Goal: Find specific page/section: Find specific page/section

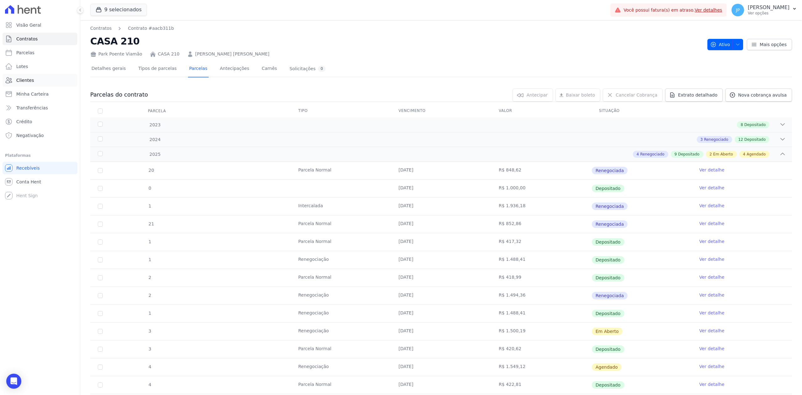
click at [33, 81] on link "Clientes" at bounding box center [40, 80] width 75 height 13
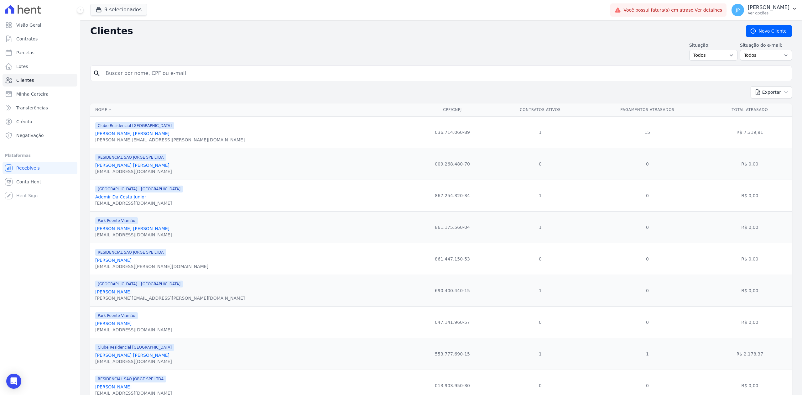
click at [167, 73] on input "search" at bounding box center [446, 73] width 688 height 13
paste input "[PERSON_NAME]"
type input "[PERSON_NAME]"
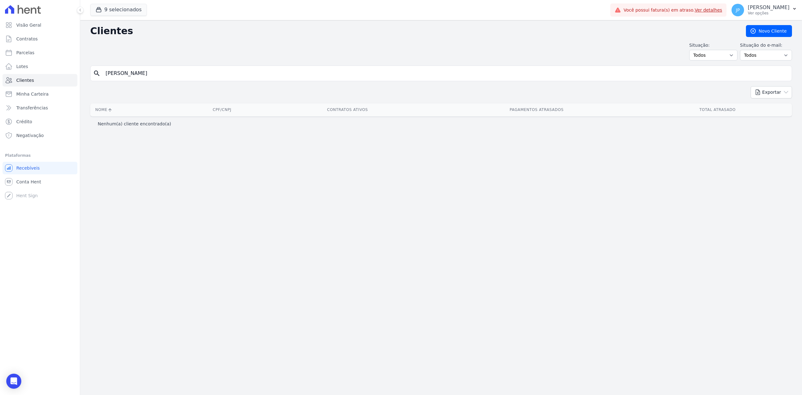
drag, startPoint x: 151, startPoint y: 76, endPoint x: 129, endPoint y: 76, distance: 21.6
click at [129, 76] on input "[PERSON_NAME]" at bounding box center [446, 73] width 688 height 13
type input "[PERSON_NAME]"
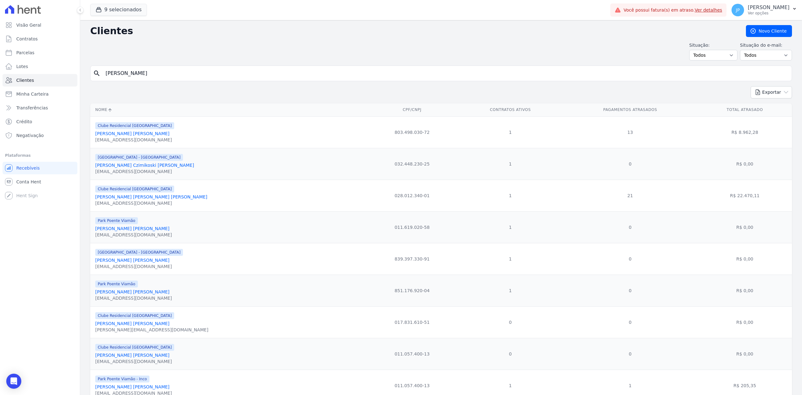
click at [150, 74] on input "[PERSON_NAME]" at bounding box center [446, 73] width 688 height 13
drag, startPoint x: 108, startPoint y: 74, endPoint x: 80, endPoint y: 65, distance: 29.5
click at [67, 69] on div "Visão Geral Contratos [GEOGRAPHIC_DATA] Lotes Clientes Minha Carteira Transferê…" at bounding box center [401, 197] width 802 height 395
paste input "[PERSON_NAME] [PERSON_NAME]"
type input "[PERSON_NAME] [PERSON_NAME]"
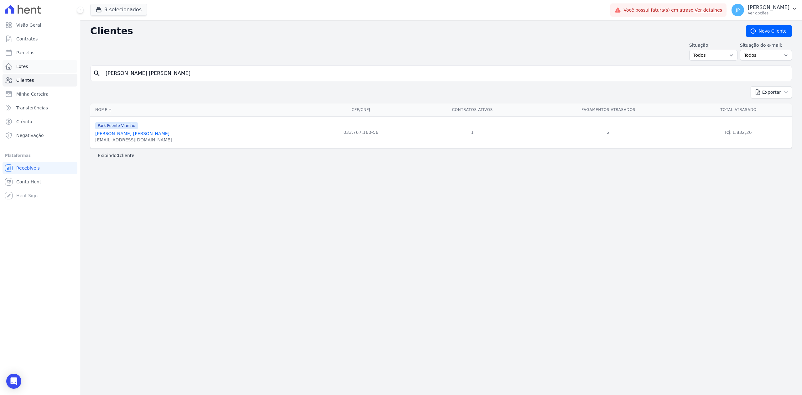
drag, startPoint x: 151, startPoint y: 73, endPoint x: 50, endPoint y: 67, distance: 101.4
click at [50, 67] on div "Visão Geral Contratos [GEOGRAPHIC_DATA] Lotes Clientes Minha Carteira Transferê…" at bounding box center [401, 197] width 802 height 395
paste input "[PERSON_NAME]"
type input "[PERSON_NAME]"
drag, startPoint x: 186, startPoint y: 76, endPoint x: 78, endPoint y: 75, distance: 107.5
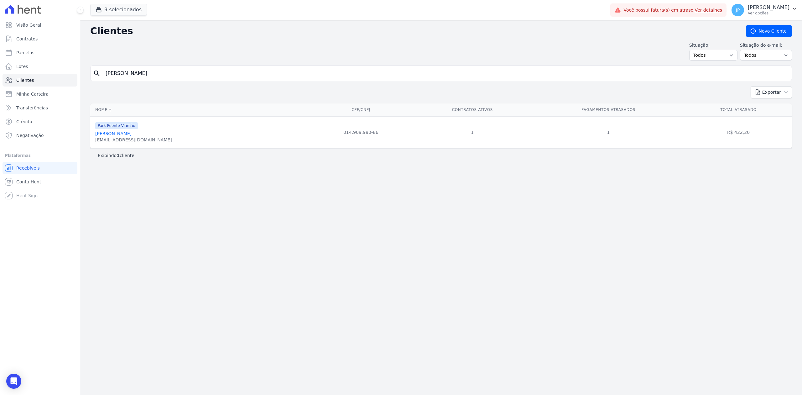
click at [82, 76] on div "Clientes [GEOGRAPHIC_DATA] Situação: Todos Adimplentes Inadimplentes Situação d…" at bounding box center [441, 207] width 722 height 375
paste input "[PERSON_NAME] [PERSON_NAME]"
type input "[PERSON_NAME]"
drag, startPoint x: 163, startPoint y: 76, endPoint x: 92, endPoint y: 77, distance: 71.1
click at [92, 77] on div "search [PERSON_NAME]" at bounding box center [441, 73] width 702 height 16
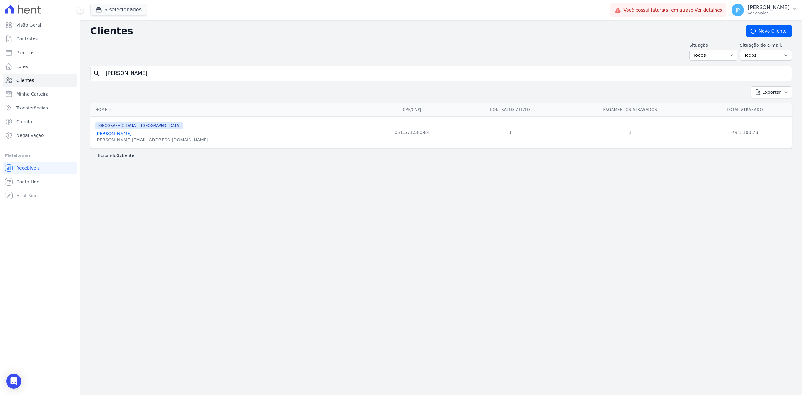
click at [155, 76] on input "[PERSON_NAME]" at bounding box center [446, 73] width 688 height 13
drag, startPoint x: 155, startPoint y: 76, endPoint x: 97, endPoint y: 86, distance: 59.7
click at [97, 86] on form "search [PERSON_NAME]" at bounding box center [441, 75] width 702 height 21
paste input "Ritiele De Amorim De Azambuja"
type input "Ritiele De Amorim De Azambuja"
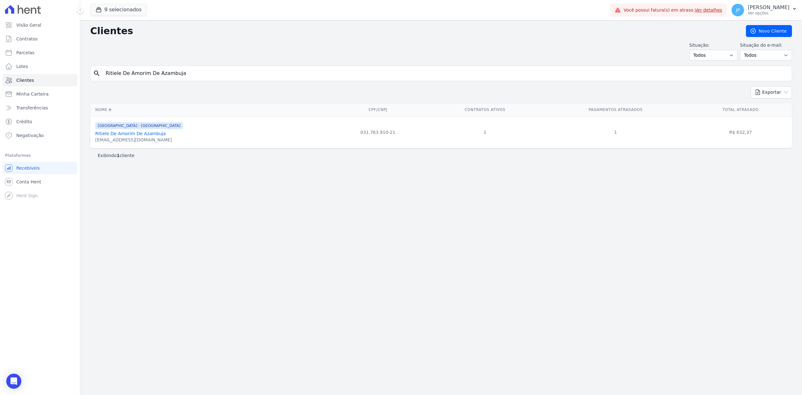
click at [154, 133] on link "Ritiele De Amorim De Azambuja" at bounding box center [130, 133] width 71 height 5
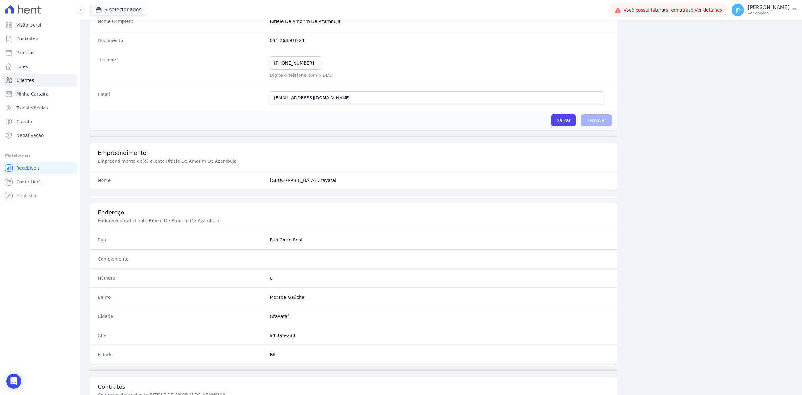
scroll to position [195, 0]
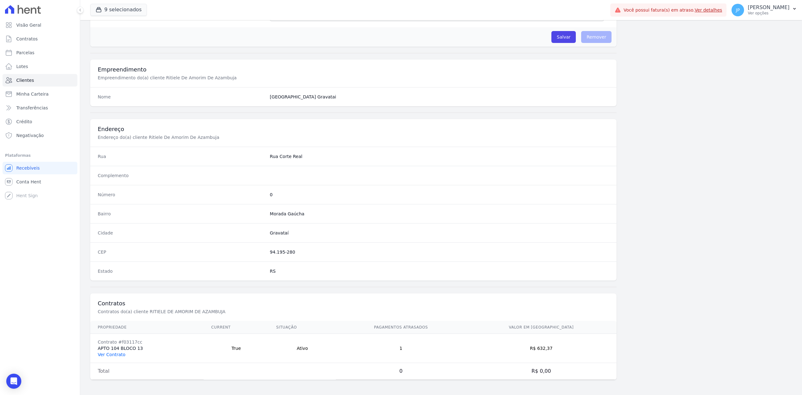
click at [110, 353] on link "Ver Contrato" at bounding box center [112, 354] width 28 height 5
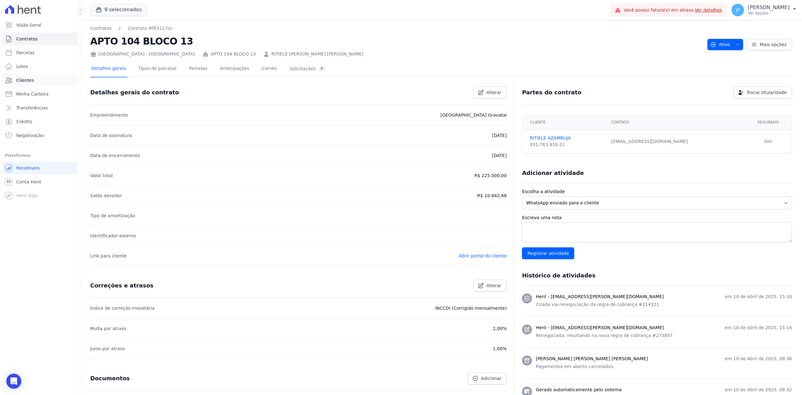
click at [29, 81] on span "Clientes" at bounding box center [25, 80] width 18 height 6
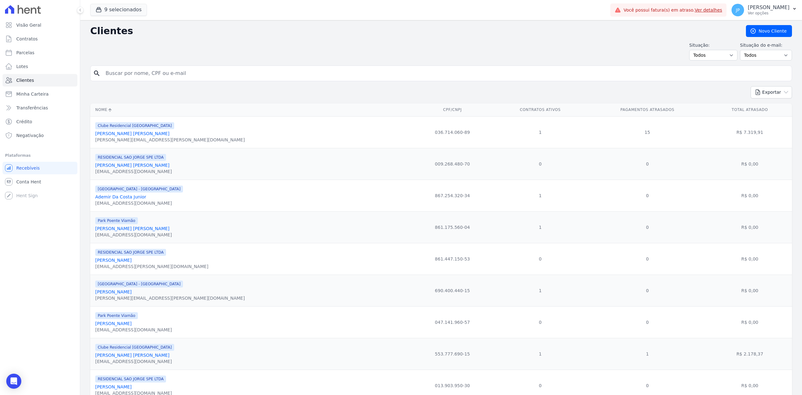
click at [178, 74] on input "search" at bounding box center [446, 73] width 688 height 13
paste input "[PERSON_NAME]"
type input "[PERSON_NAME]"
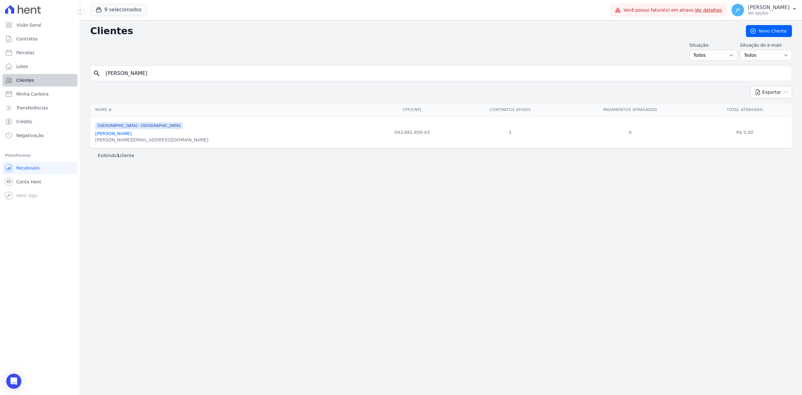
drag, startPoint x: 189, startPoint y: 73, endPoint x: 60, endPoint y: 74, distance: 129.7
click at [60, 74] on div "Visão Geral Contratos [GEOGRAPHIC_DATA] Lotes Clientes Minha Carteira Transferê…" at bounding box center [401, 197] width 802 height 395
paste input "[PERSON_NAME] Da [PERSON_NAME]"
type input "[PERSON_NAME] Da [PERSON_NAME]"
